Goal: Obtain resource: Obtain resource

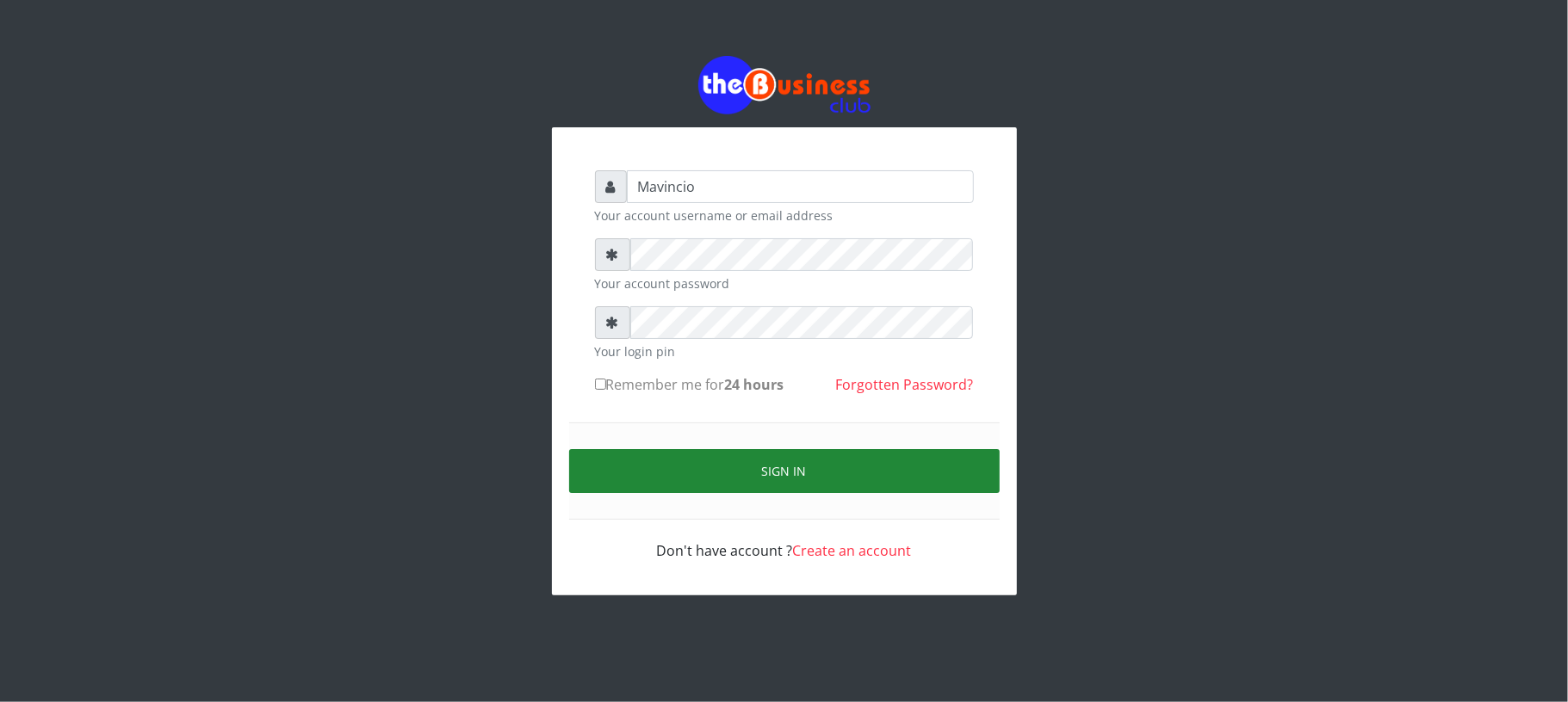
click at [766, 465] on button "Sign in" at bounding box center [784, 471] width 431 height 44
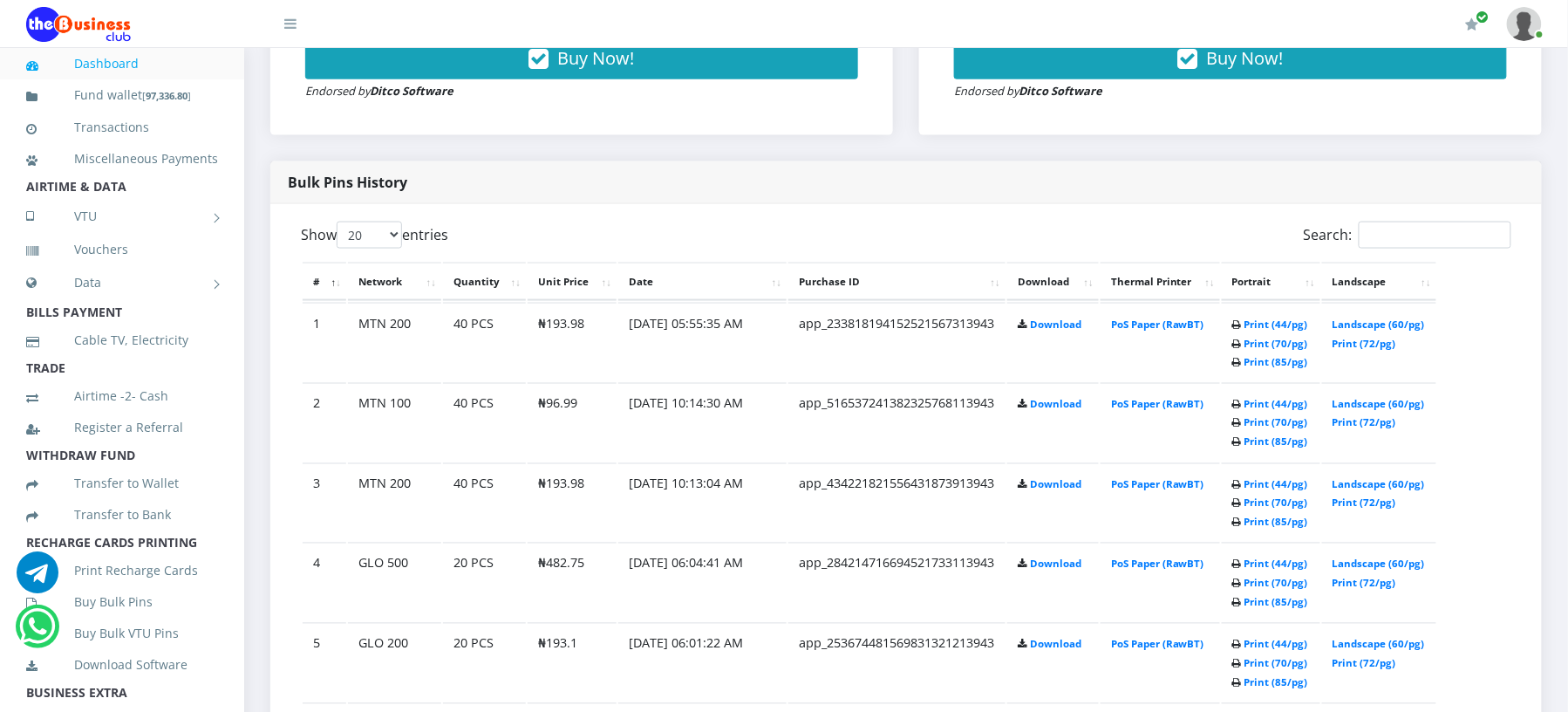
scroll to position [838, 0]
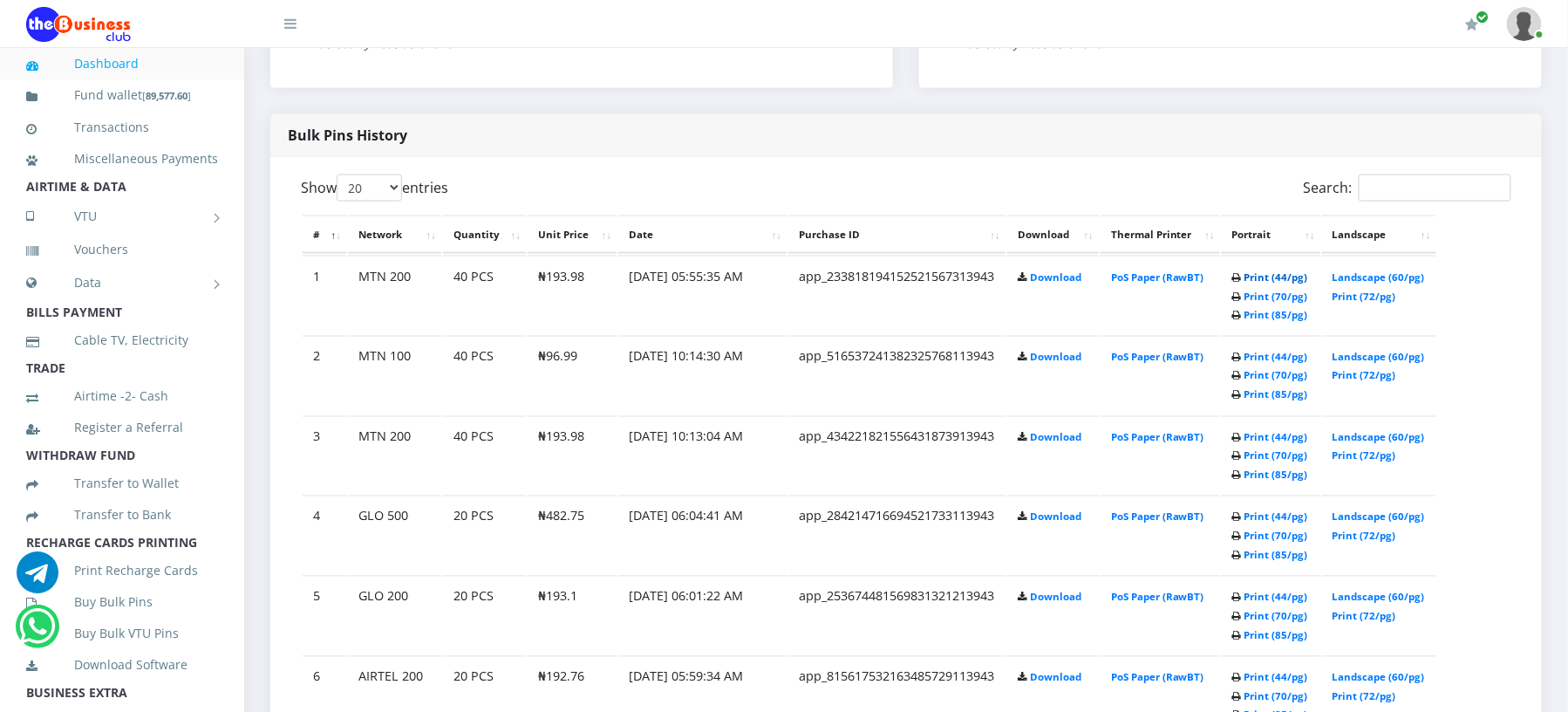
click at [1282, 272] on link "Print (44/pg)" at bounding box center [1276, 276] width 64 height 13
click at [1264, 277] on link "Print (44/pg)" at bounding box center [1276, 278] width 64 height 13
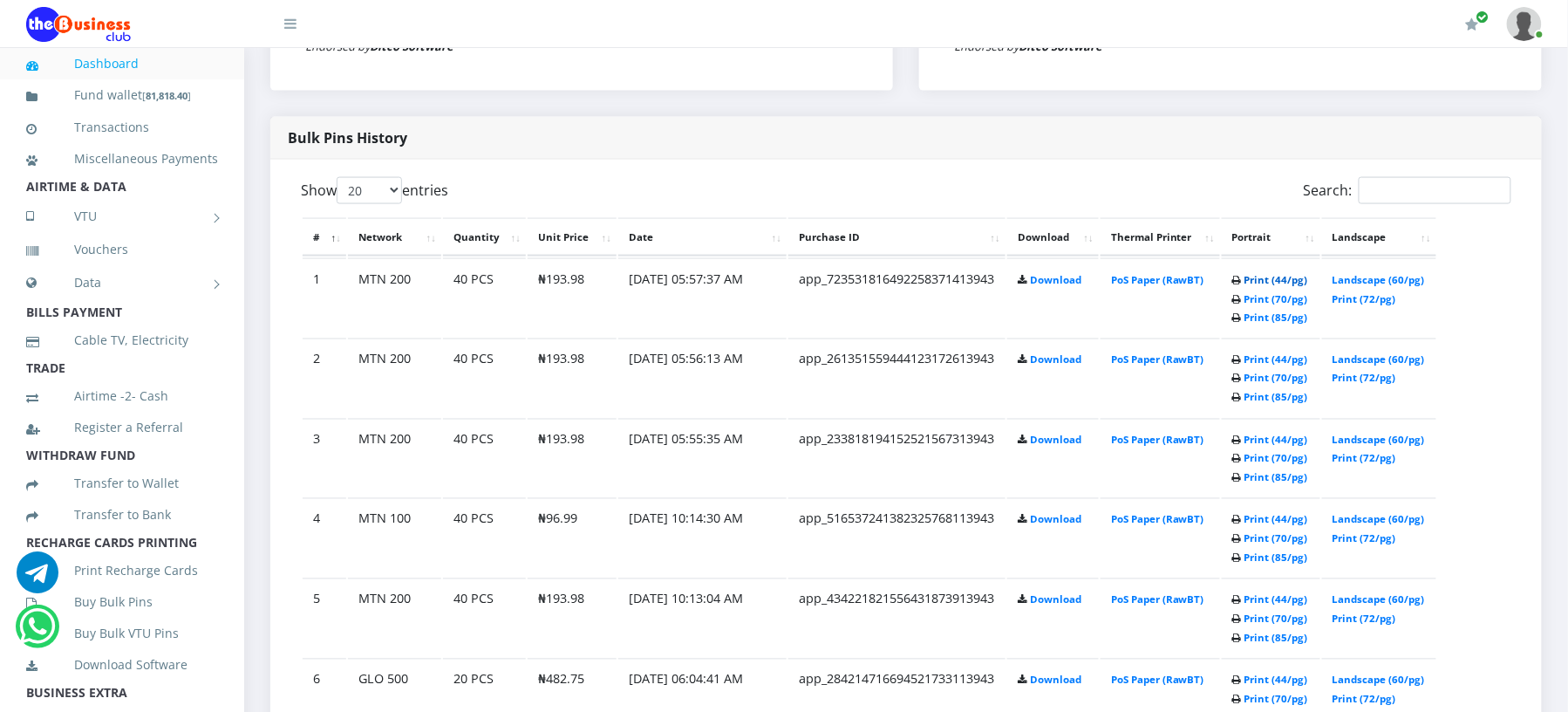
click at [1254, 279] on link "Print (44/pg)" at bounding box center [1276, 279] width 64 height 13
click at [1263, 277] on link "Print (44/pg)" at bounding box center [1276, 280] width 64 height 13
